Goal: Navigation & Orientation: Understand site structure

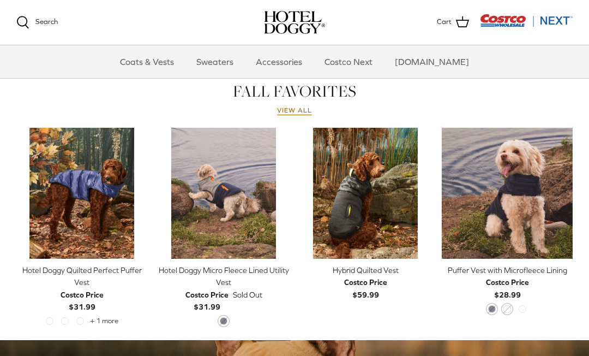
scroll to position [472, 0]
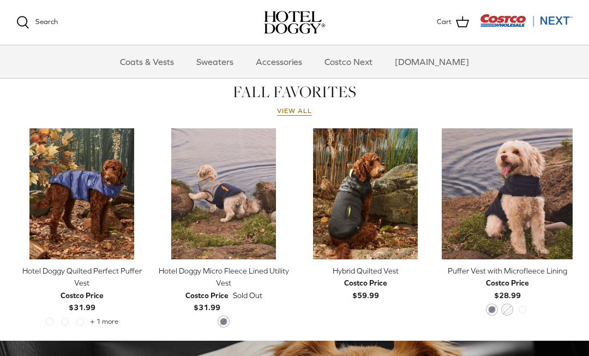
click at [229, 64] on link "Sweaters" at bounding box center [214, 61] width 57 height 33
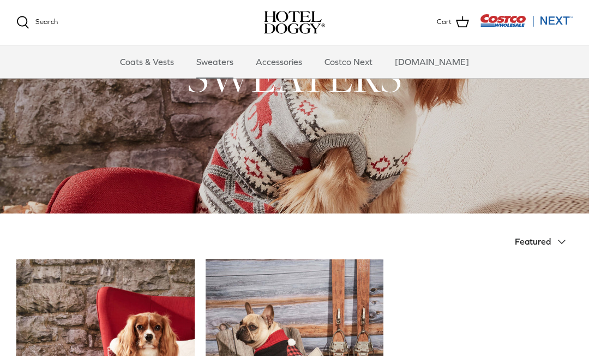
scroll to position [77, 0]
click at [302, 63] on link "Accessories" at bounding box center [279, 61] width 66 height 33
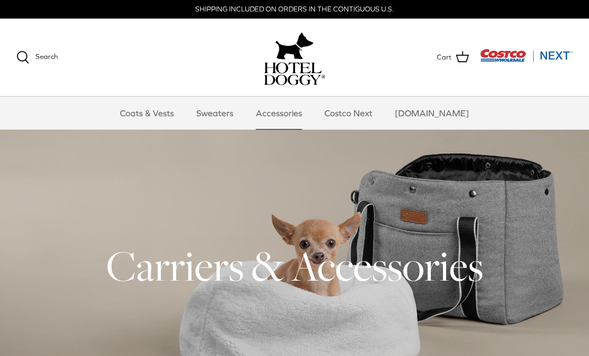
click at [366, 117] on link "Costco Next" at bounding box center [349, 113] width 68 height 33
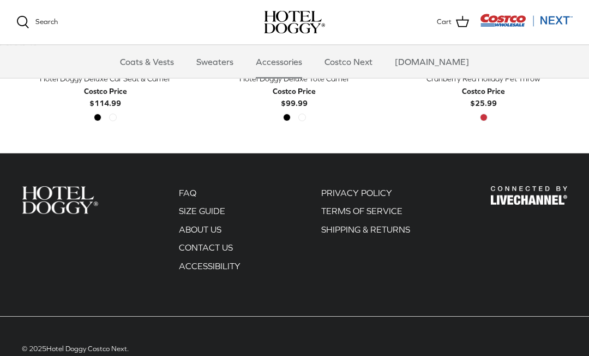
scroll to position [469, 0]
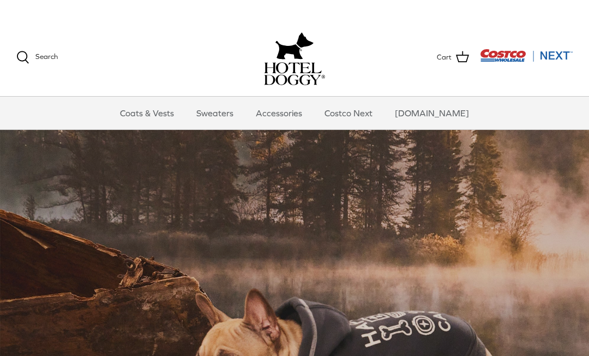
scroll to position [472, 0]
